Goal: Obtain resource: Download file/media

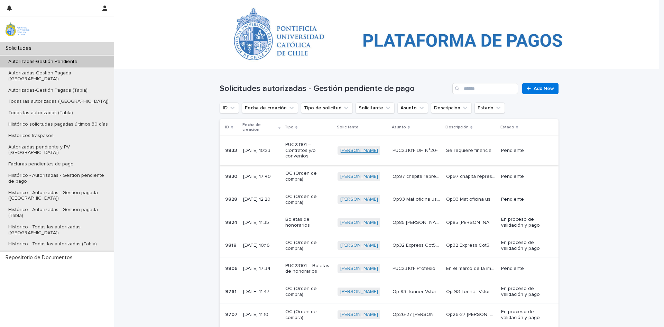
click at [351, 148] on link "[PERSON_NAME]" at bounding box center [359, 151] width 38 height 6
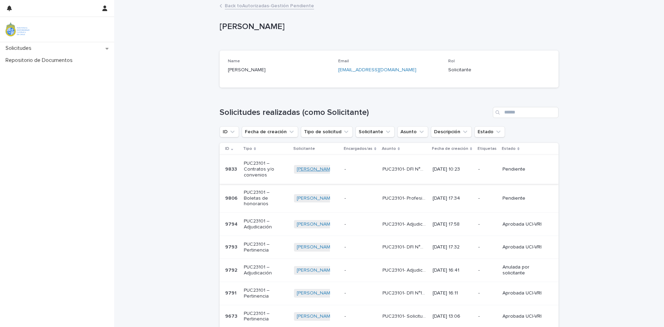
click at [309, 171] on link "[PERSON_NAME]" at bounding box center [316, 169] width 38 height 6
click at [257, 165] on p "PUC23101 – Contratos y/o convenios" at bounding box center [265, 168] width 43 height 17
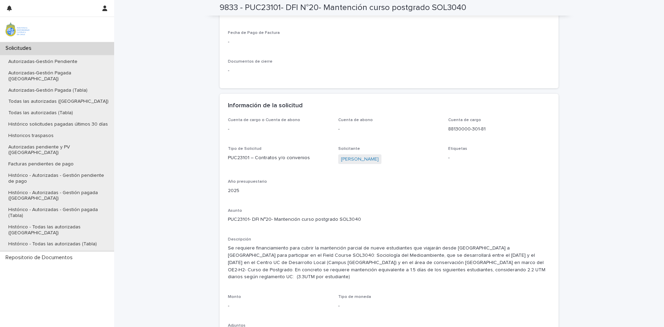
scroll to position [518, 0]
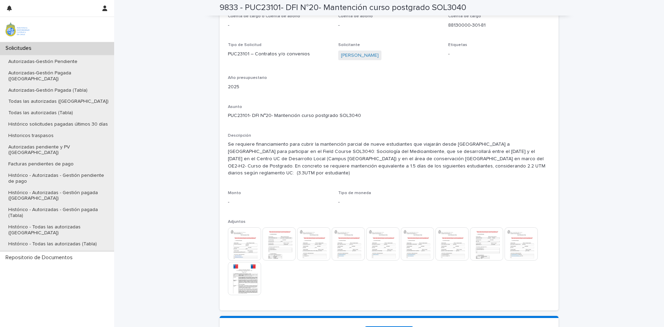
click at [242, 232] on img at bounding box center [244, 243] width 33 height 33
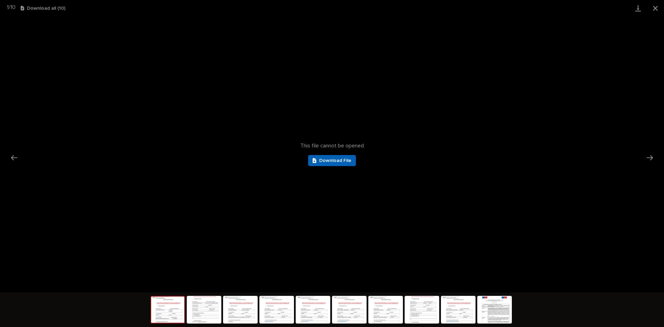
scroll to position [0, 0]
click at [334, 159] on span "Download File" at bounding box center [335, 160] width 32 height 5
click at [204, 306] on img at bounding box center [203, 309] width 33 height 26
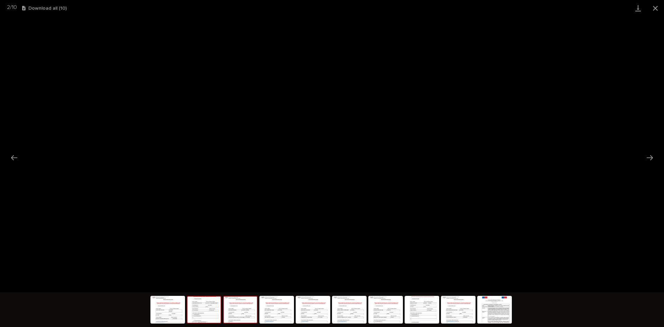
click at [231, 318] on img at bounding box center [240, 309] width 33 height 26
click at [323, 160] on span "Download File" at bounding box center [335, 160] width 32 height 5
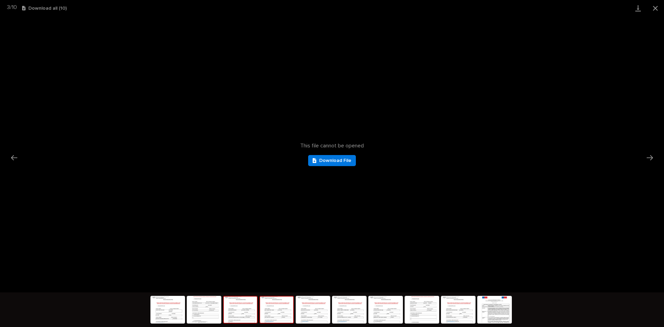
click at [262, 317] on img at bounding box center [276, 309] width 33 height 26
click at [328, 158] on span "Download File" at bounding box center [335, 160] width 32 height 5
click at [321, 310] on img at bounding box center [312, 309] width 33 height 26
click at [312, 159] on link "Download File" at bounding box center [332, 160] width 48 height 11
click at [360, 316] on img at bounding box center [349, 309] width 33 height 26
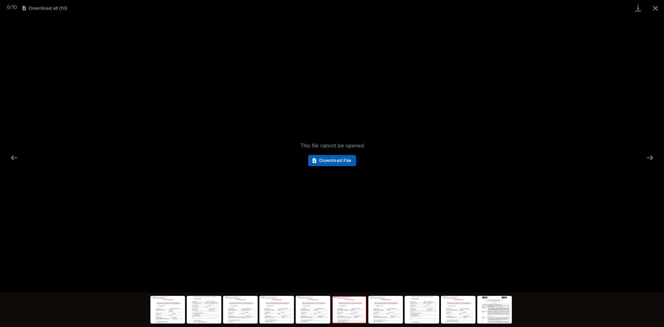
click at [338, 163] on link "Download File" at bounding box center [332, 160] width 48 height 11
click at [390, 306] on img at bounding box center [385, 309] width 33 height 26
click at [346, 154] on div "This file cannot be opened Download File" at bounding box center [332, 154] width 664 height 276
click at [340, 159] on span "Download File" at bounding box center [335, 160] width 32 height 5
click at [413, 314] on img at bounding box center [421, 309] width 33 height 26
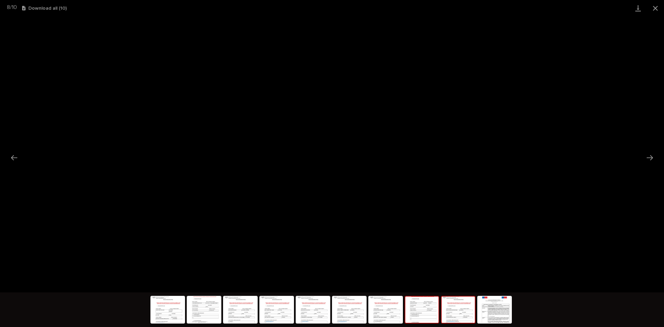
click at [460, 312] on img at bounding box center [457, 309] width 33 height 26
click at [348, 158] on span "Download File" at bounding box center [335, 160] width 32 height 5
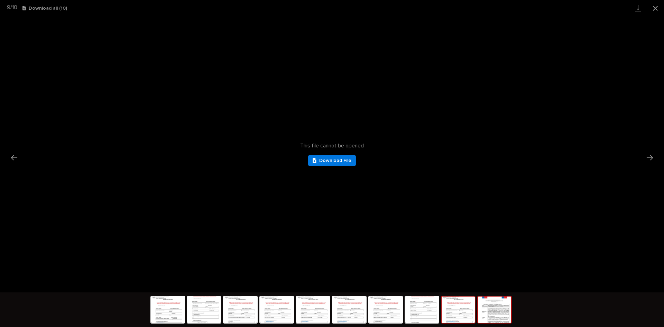
click at [488, 316] on img at bounding box center [494, 309] width 33 height 26
click at [344, 163] on link "Download File" at bounding box center [332, 160] width 48 height 11
drag, startPoint x: 371, startPoint y: 7, endPoint x: 367, endPoint y: 4, distance: 4.2
click at [371, 7] on div "10 / 10 Download all ( 10 )" at bounding box center [332, 8] width 664 height 16
click at [657, 7] on button "Close gallery" at bounding box center [654, 8] width 17 height 16
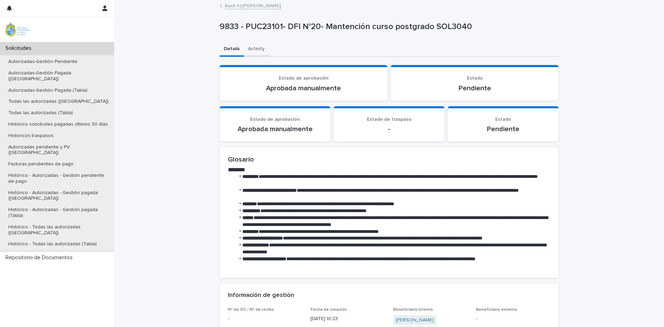
click at [250, 52] on button "Activity" at bounding box center [256, 49] width 25 height 15
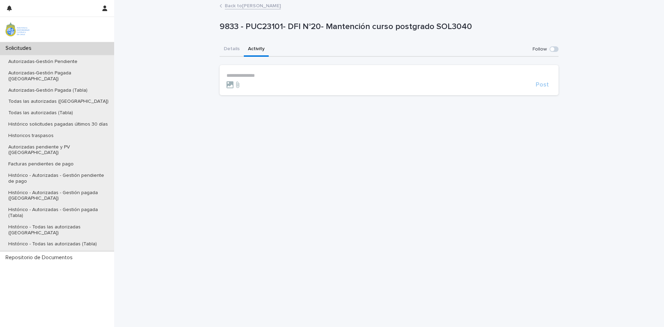
click at [258, 73] on p "**********" at bounding box center [388, 76] width 325 height 6
click at [251, 73] on p "**********" at bounding box center [388, 76] width 325 height 6
